Goal: Transaction & Acquisition: Download file/media

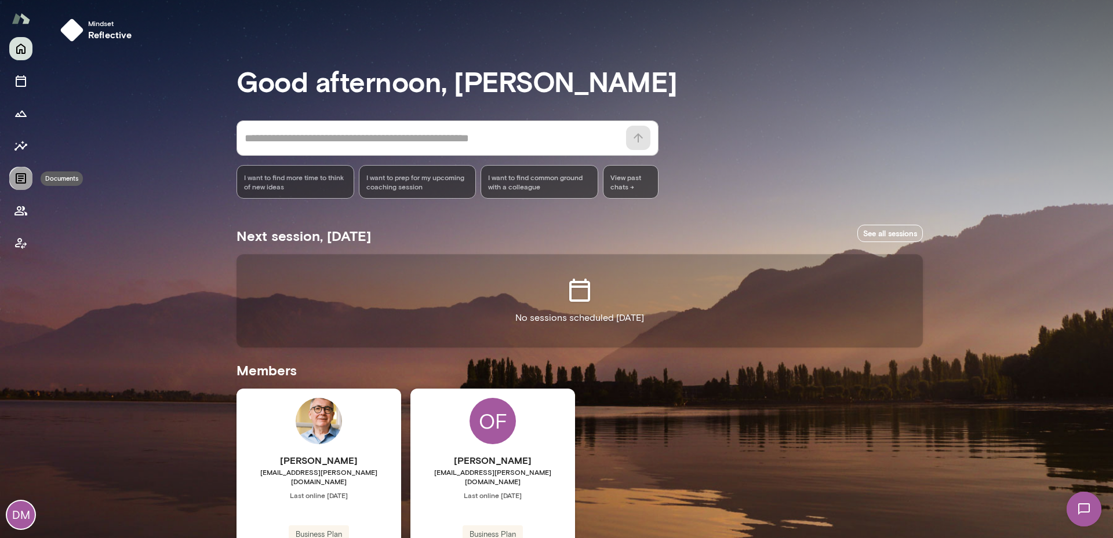
click at [21, 177] on icon "Documents" at bounding box center [21, 178] width 10 height 10
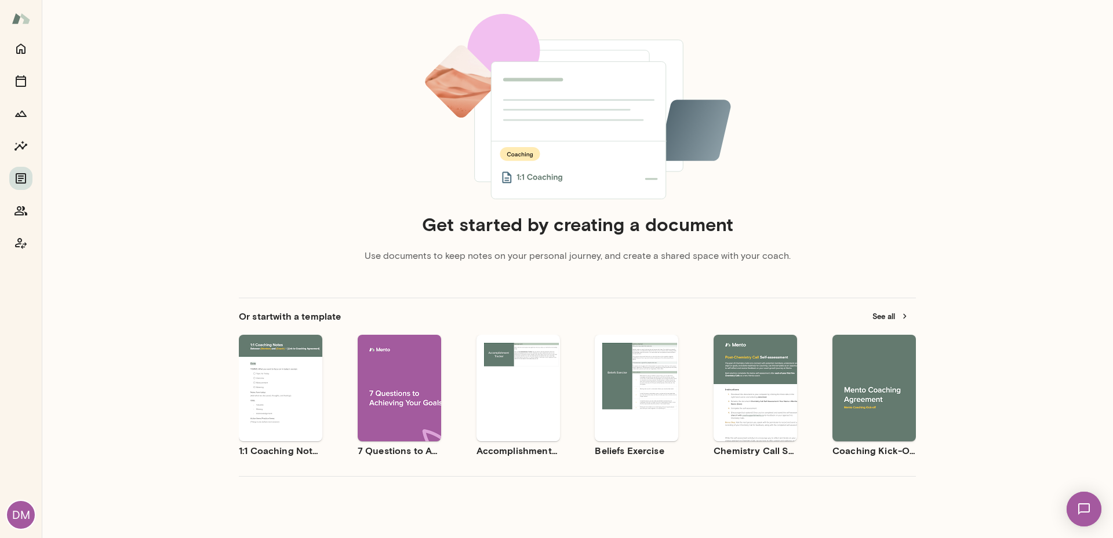
scroll to position [95, 0]
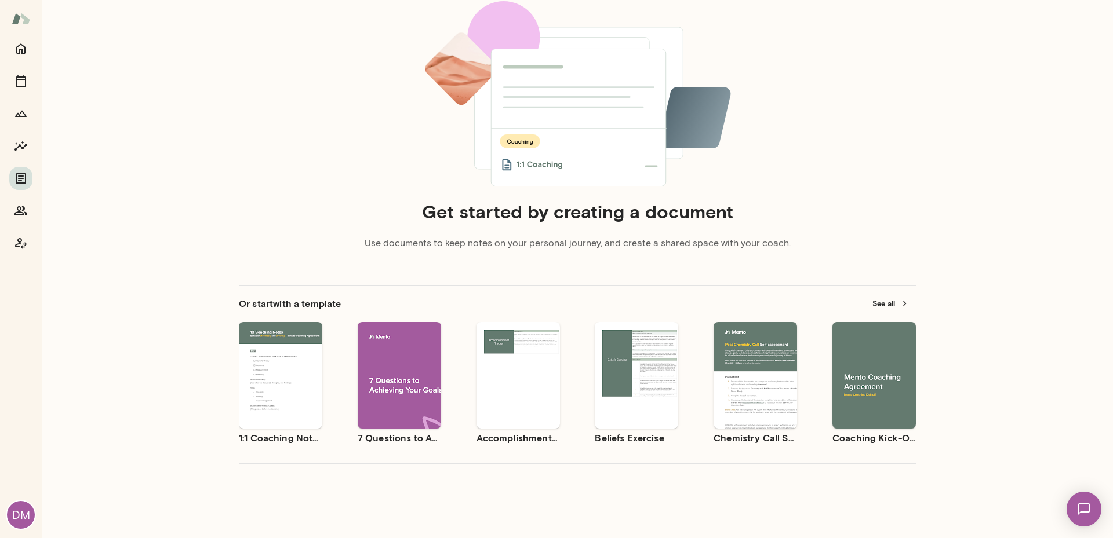
click at [875, 301] on button "See all" at bounding box center [890, 304] width 50 height 18
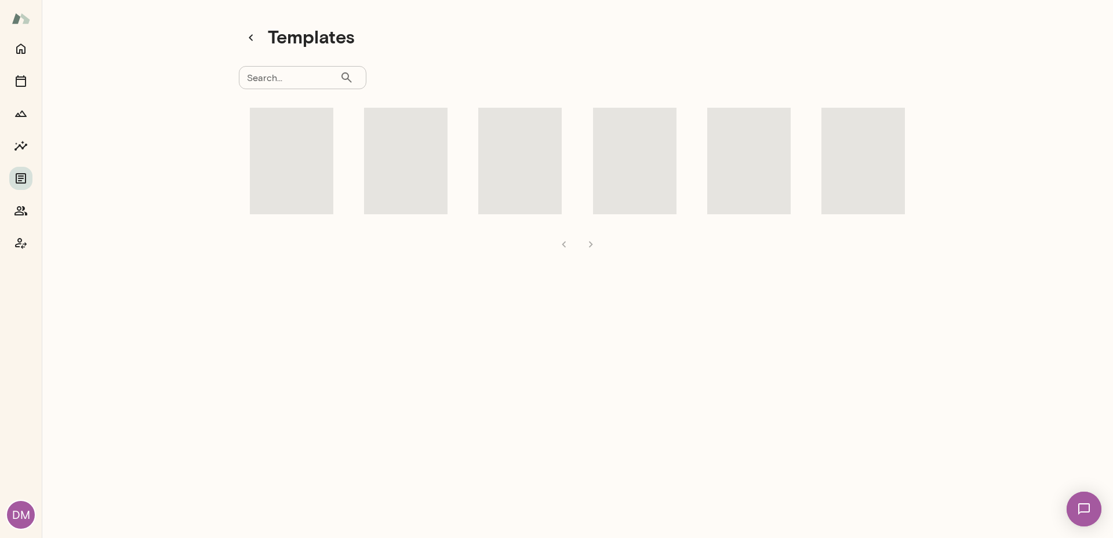
scroll to position [9, 0]
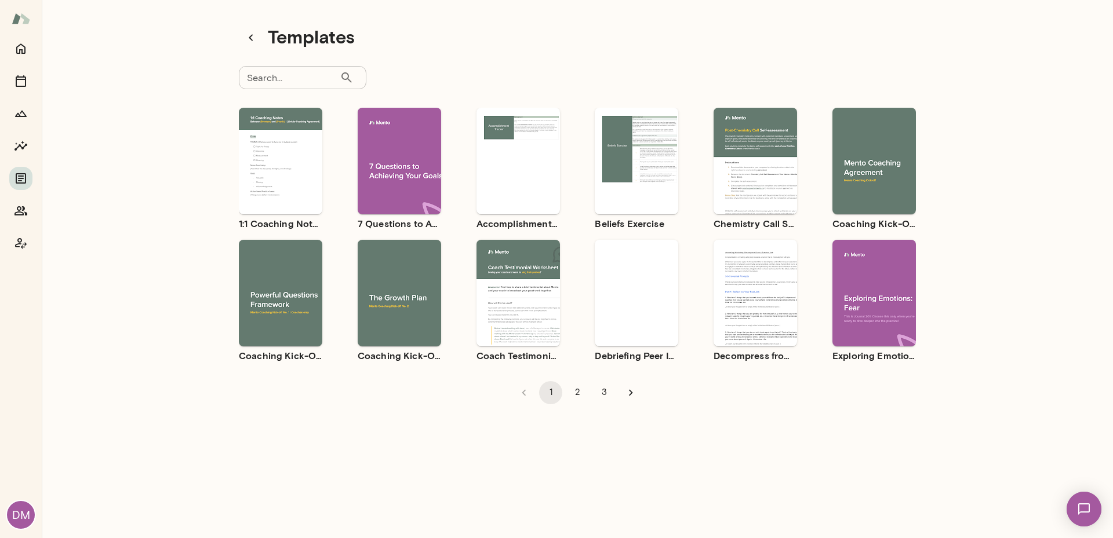
click at [629, 392] on icon "Go to next page" at bounding box center [631, 393] width 4 height 6
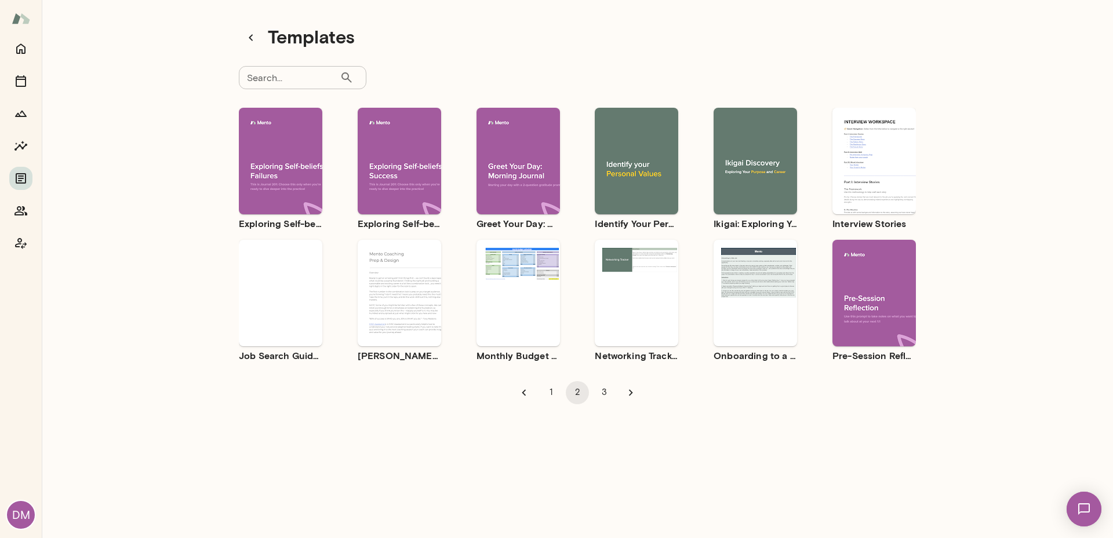
click at [630, 393] on icon "Go to next page" at bounding box center [630, 393] width 13 height 13
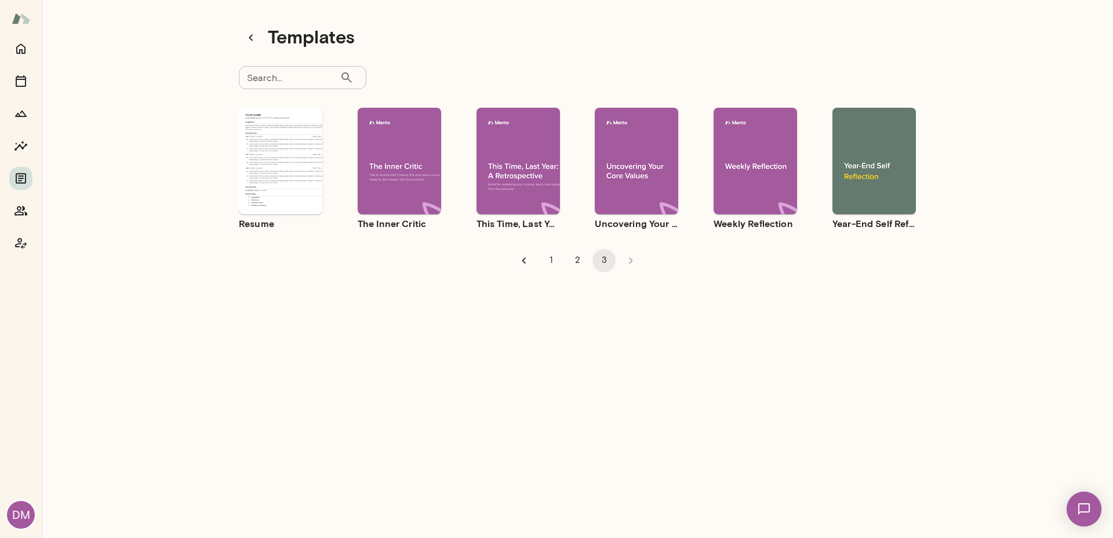
click at [522, 261] on icon "Go to previous page" at bounding box center [523, 260] width 13 height 13
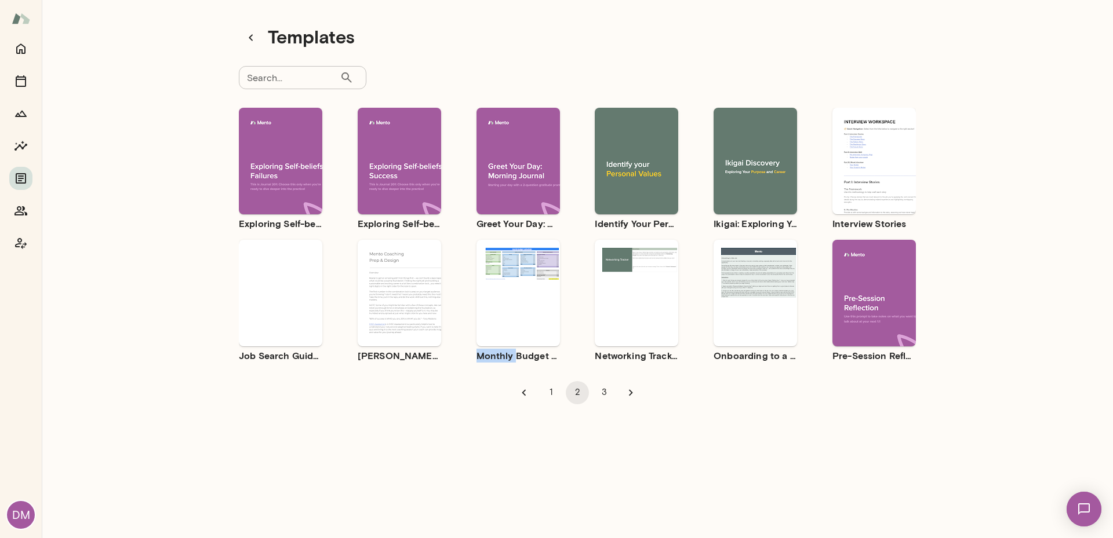
click at [522, 261] on div "Use template Preview" at bounding box center [517, 293] width 83 height 107
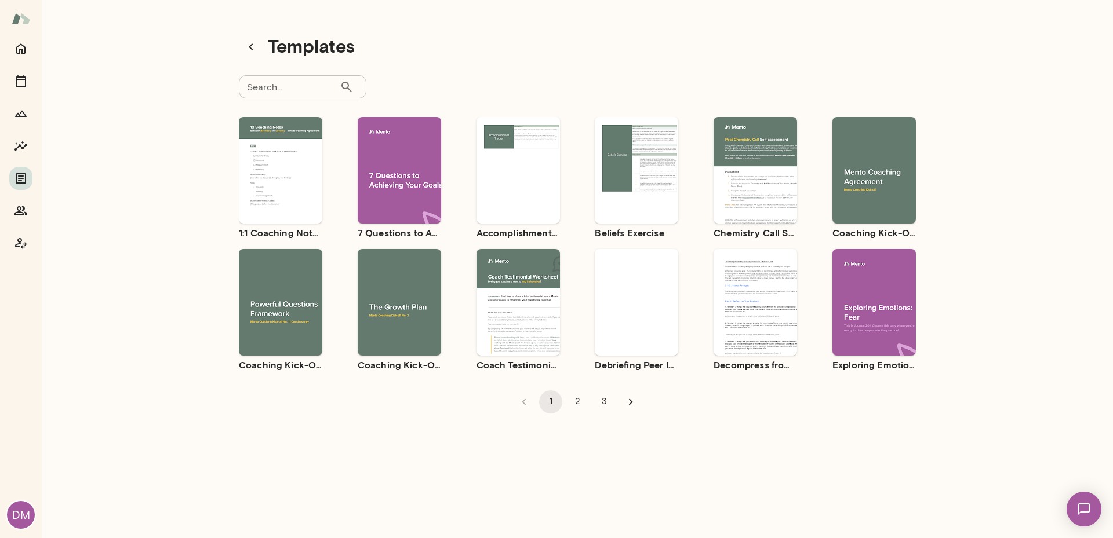
click at [399, 337] on div "Use template Preview" at bounding box center [399, 302] width 83 height 107
click at [283, 82] on input "Search..." at bounding box center [289, 86] width 101 height 23
type input "*********"
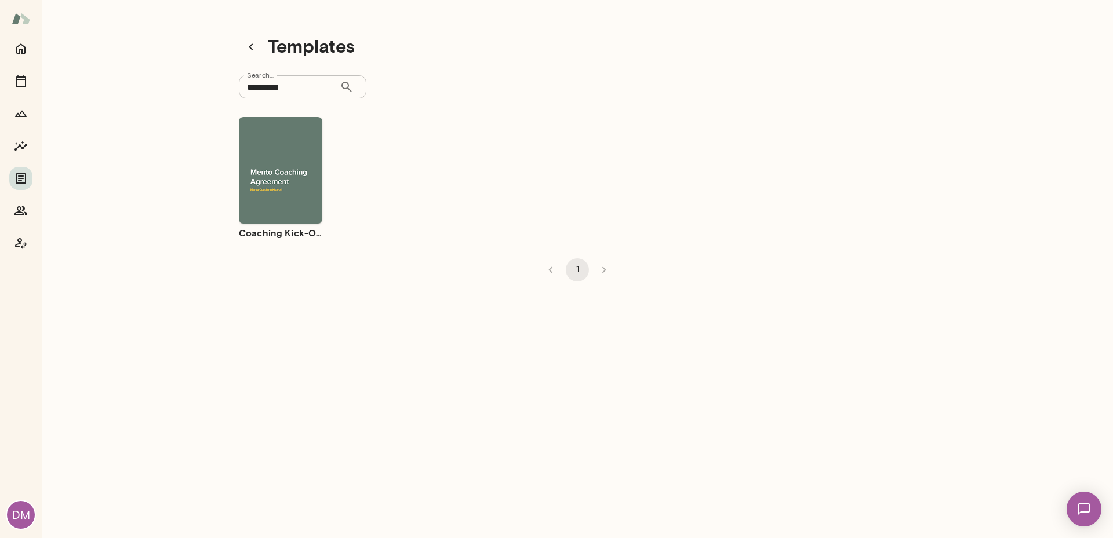
click at [340, 85] on icon at bounding box center [347, 87] width 14 height 14
click at [300, 202] on div "Use template Preview" at bounding box center [280, 170] width 83 height 107
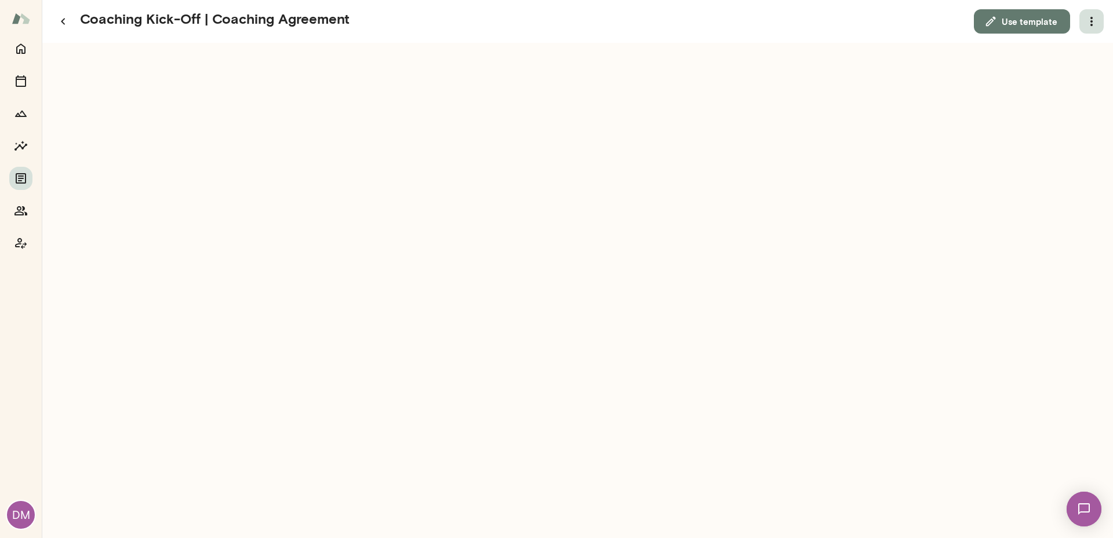
click at [1090, 20] on icon "button" at bounding box center [1091, 21] width 14 height 14
click at [1078, 50] on link "Download" at bounding box center [1063, 51] width 64 height 14
